Goal: Navigation & Orientation: Find specific page/section

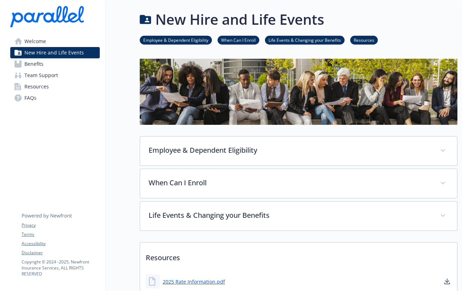
click at [32, 59] on span "Benefits" at bounding box center [33, 63] width 19 height 11
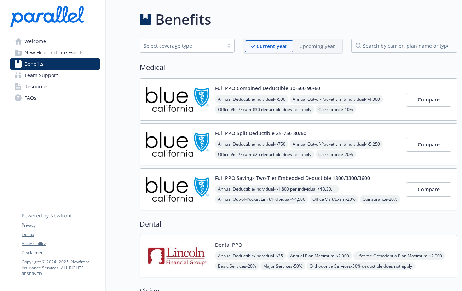
click at [56, 77] on span "Team Support" at bounding box center [41, 75] width 34 height 11
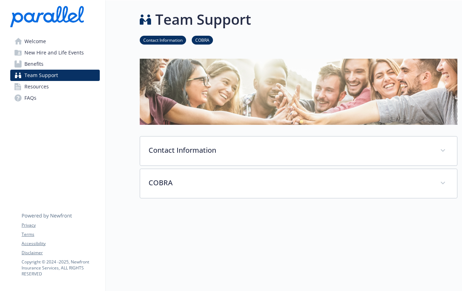
click at [49, 42] on link "Welcome" at bounding box center [55, 41] width 90 height 11
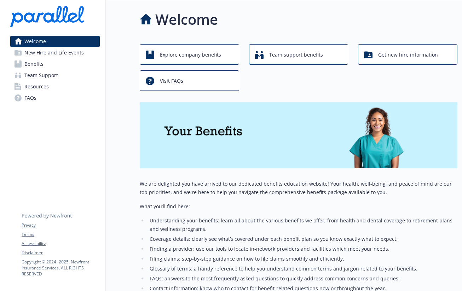
scroll to position [90, 0]
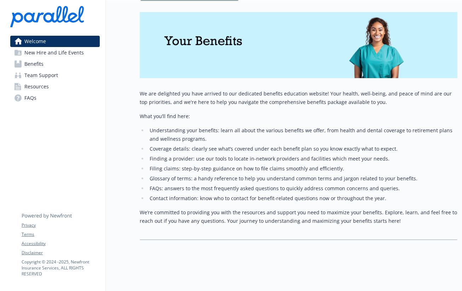
click at [49, 94] on link "FAQs" at bounding box center [55, 97] width 90 height 11
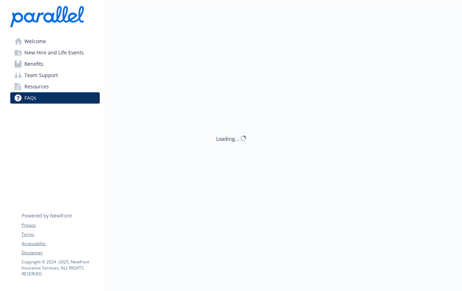
scroll to position [48, 0]
